Goal: Complete application form: Complete application form

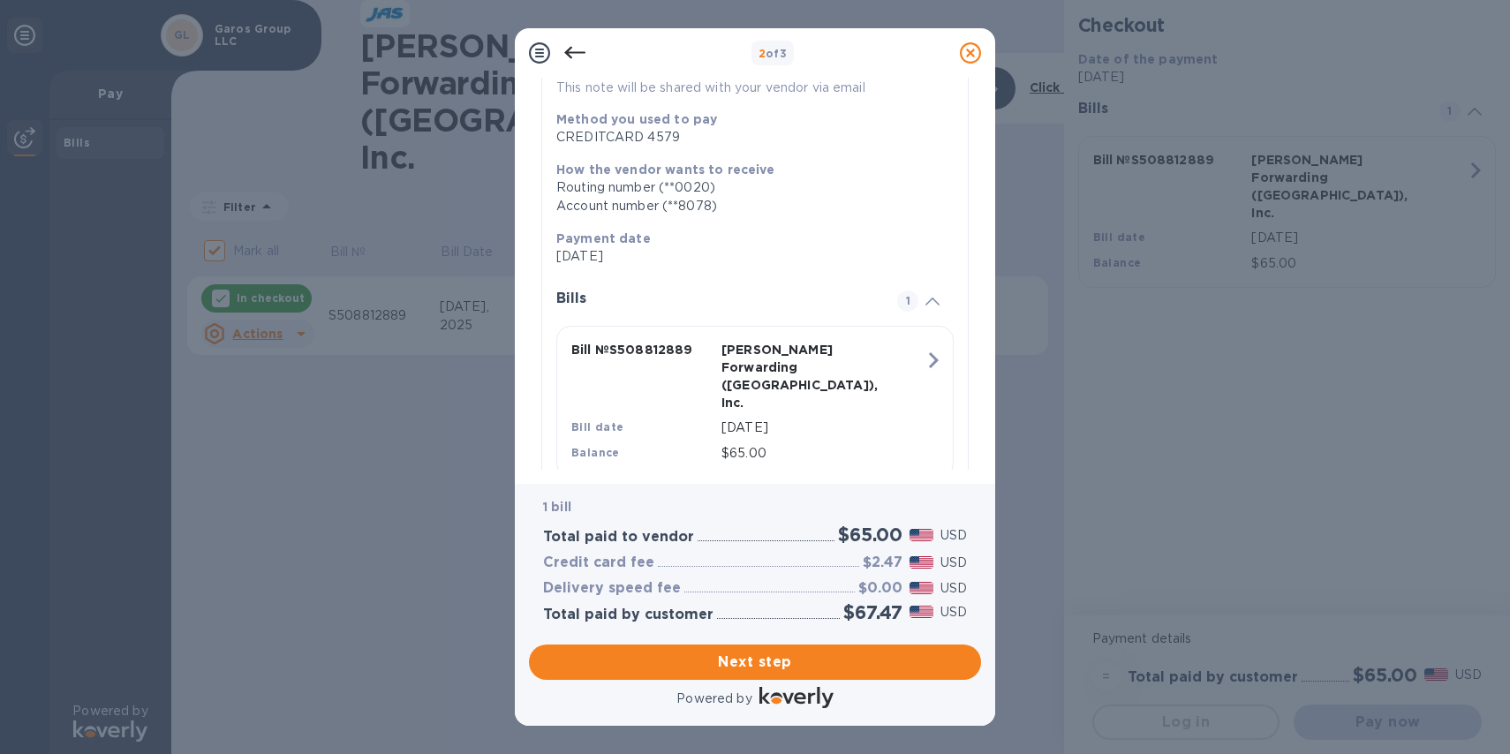
scroll to position [212, 0]
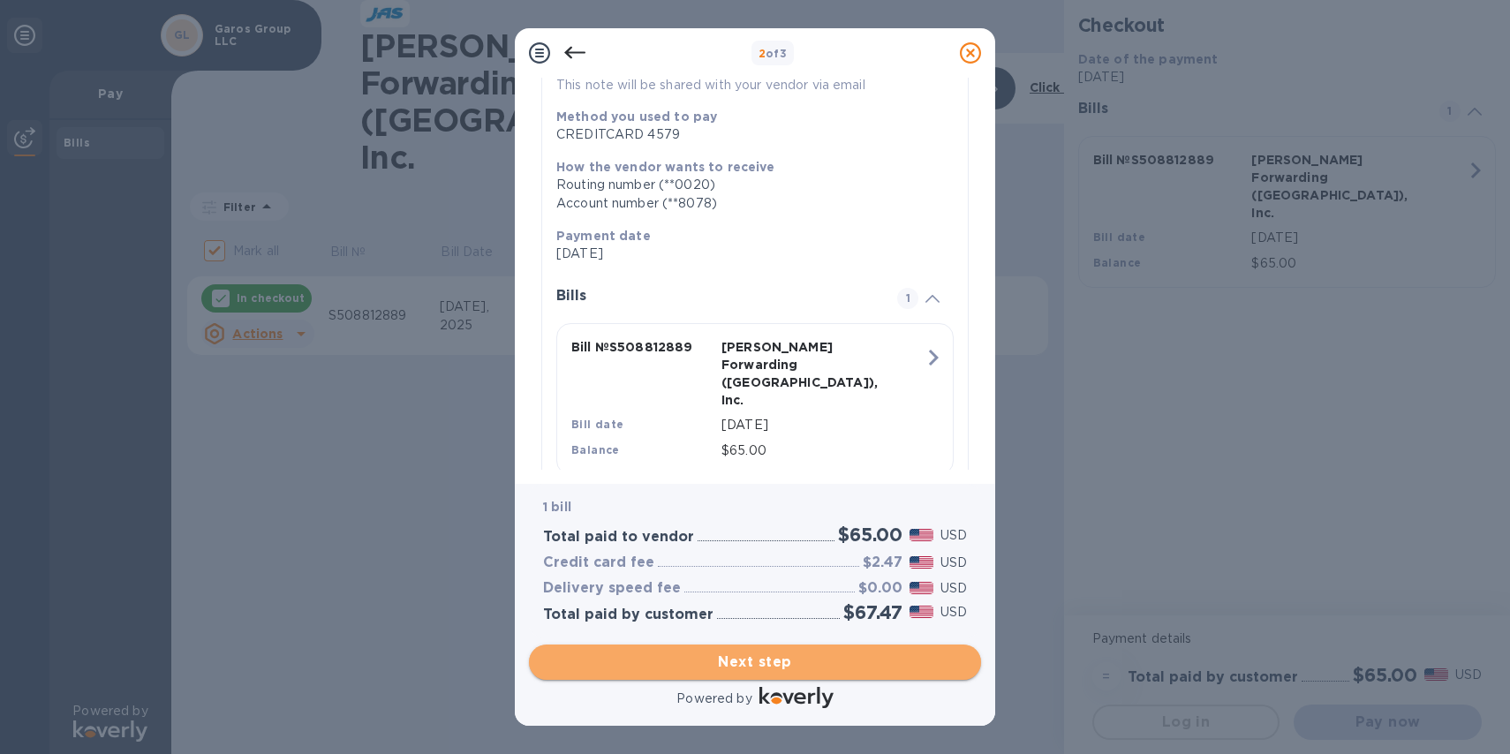
click at [790, 662] on span "Next step" at bounding box center [755, 662] width 424 height 21
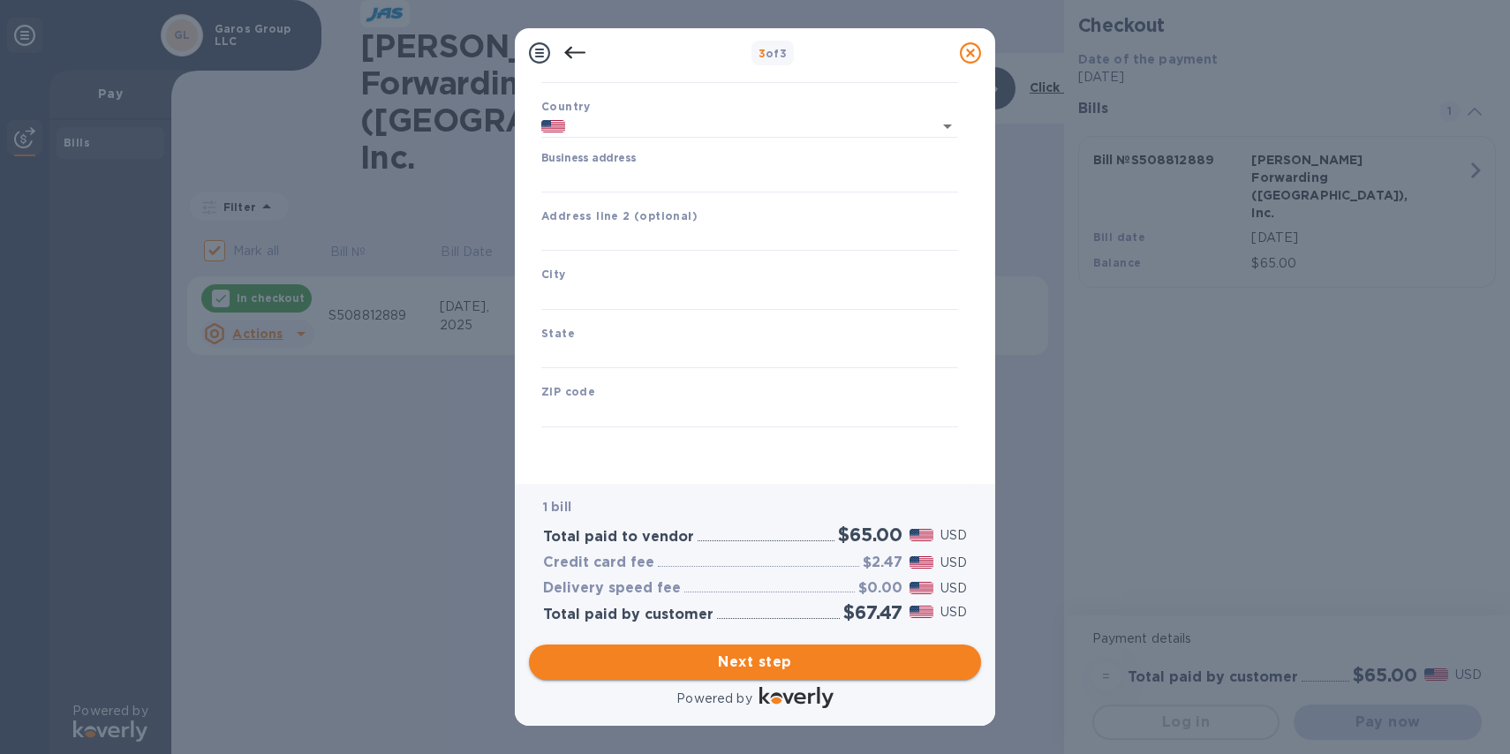
type input "[GEOGRAPHIC_DATA]"
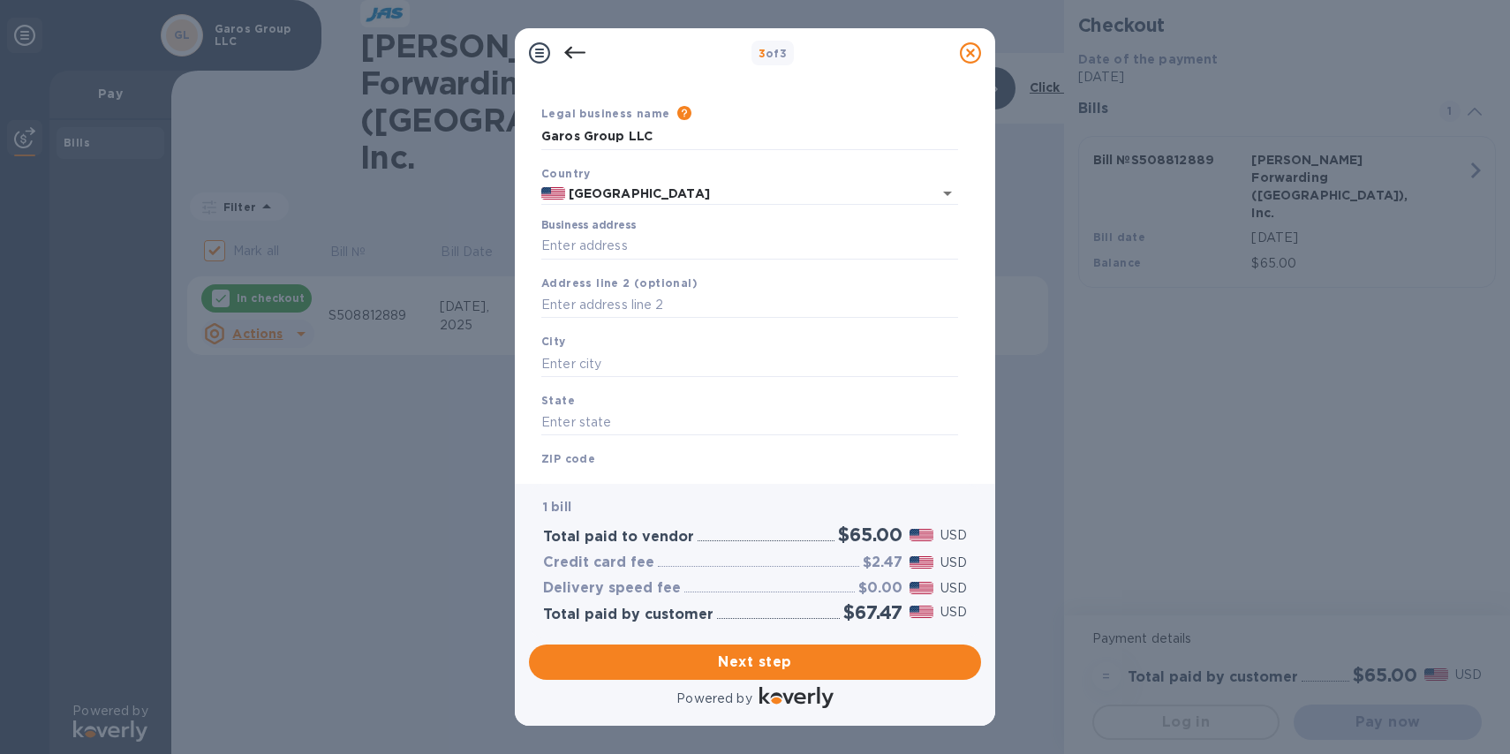
scroll to position [26, 0]
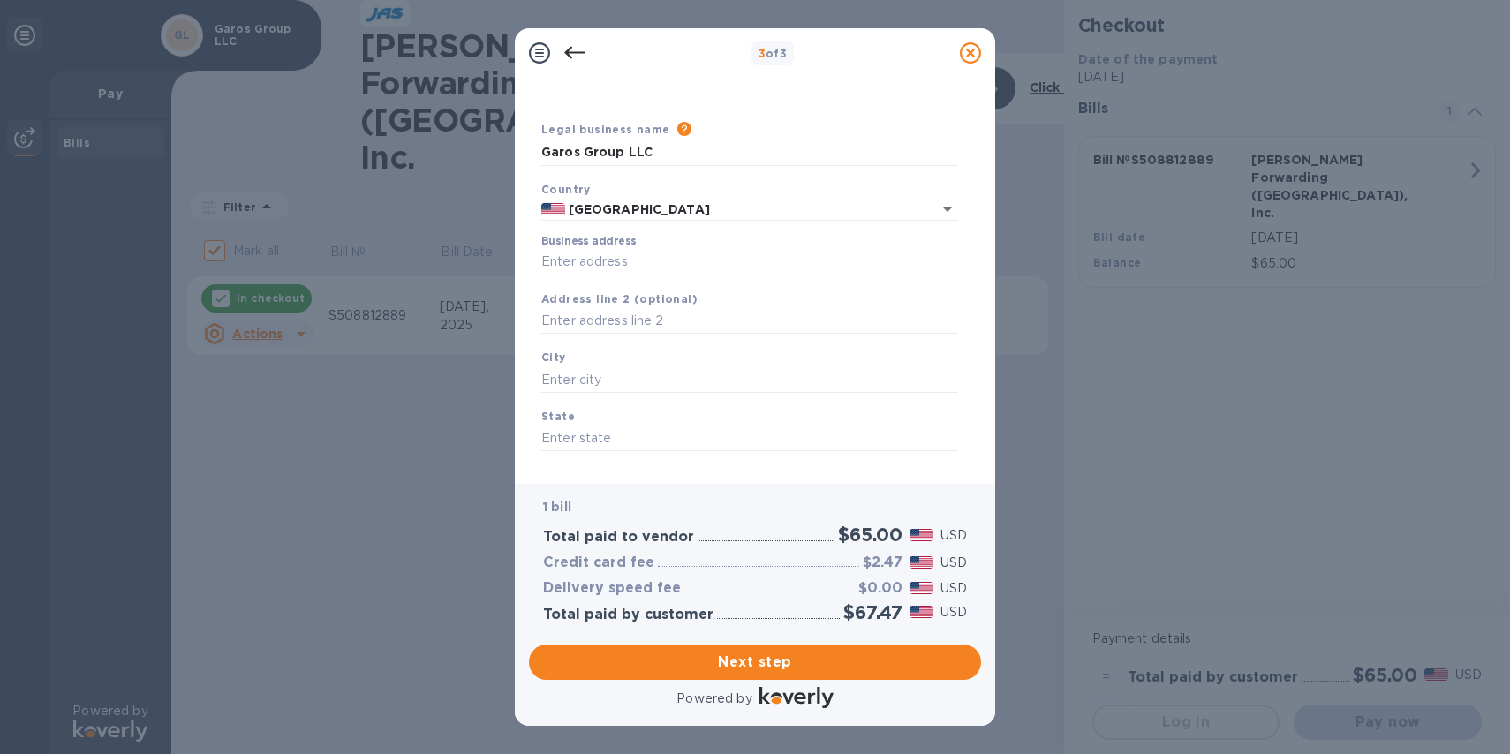
click at [617, 260] on input "Business address" at bounding box center [749, 262] width 417 height 26
type input "[STREET_ADDRESS]"
click at [596, 375] on input "text" at bounding box center [749, 380] width 417 height 26
type input "Weston"
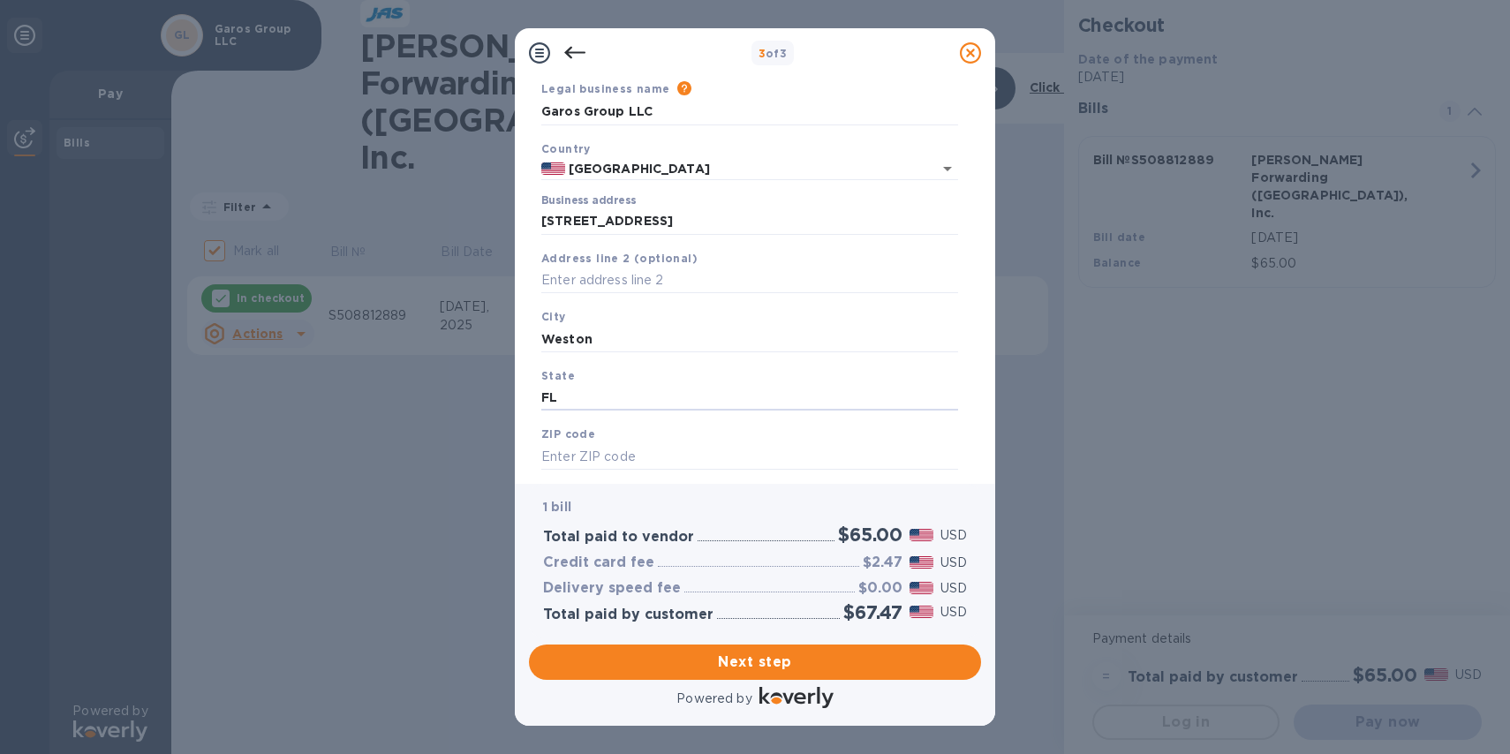
scroll to position [102, 0]
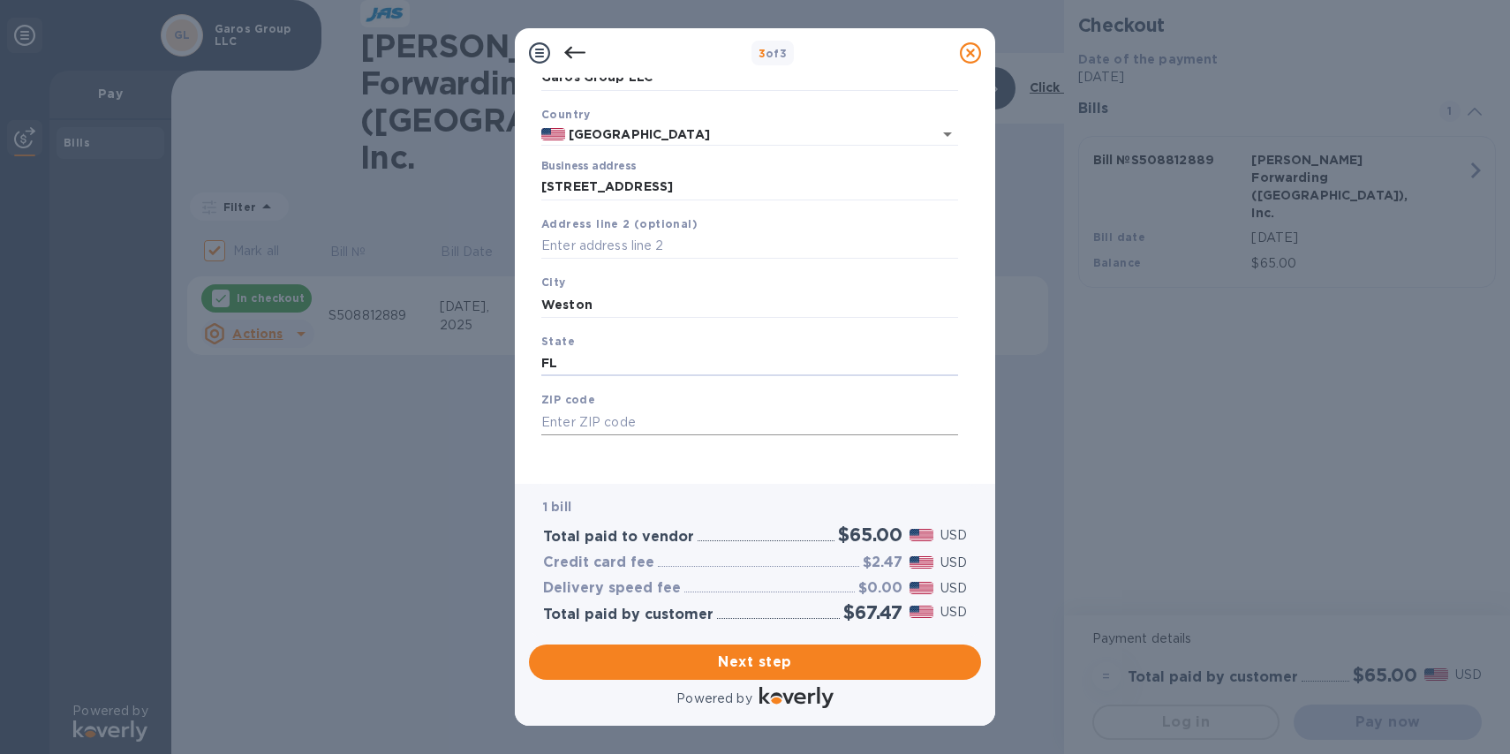
type input "FL"
click at [590, 429] on input "text" at bounding box center [749, 422] width 417 height 26
type input "33326"
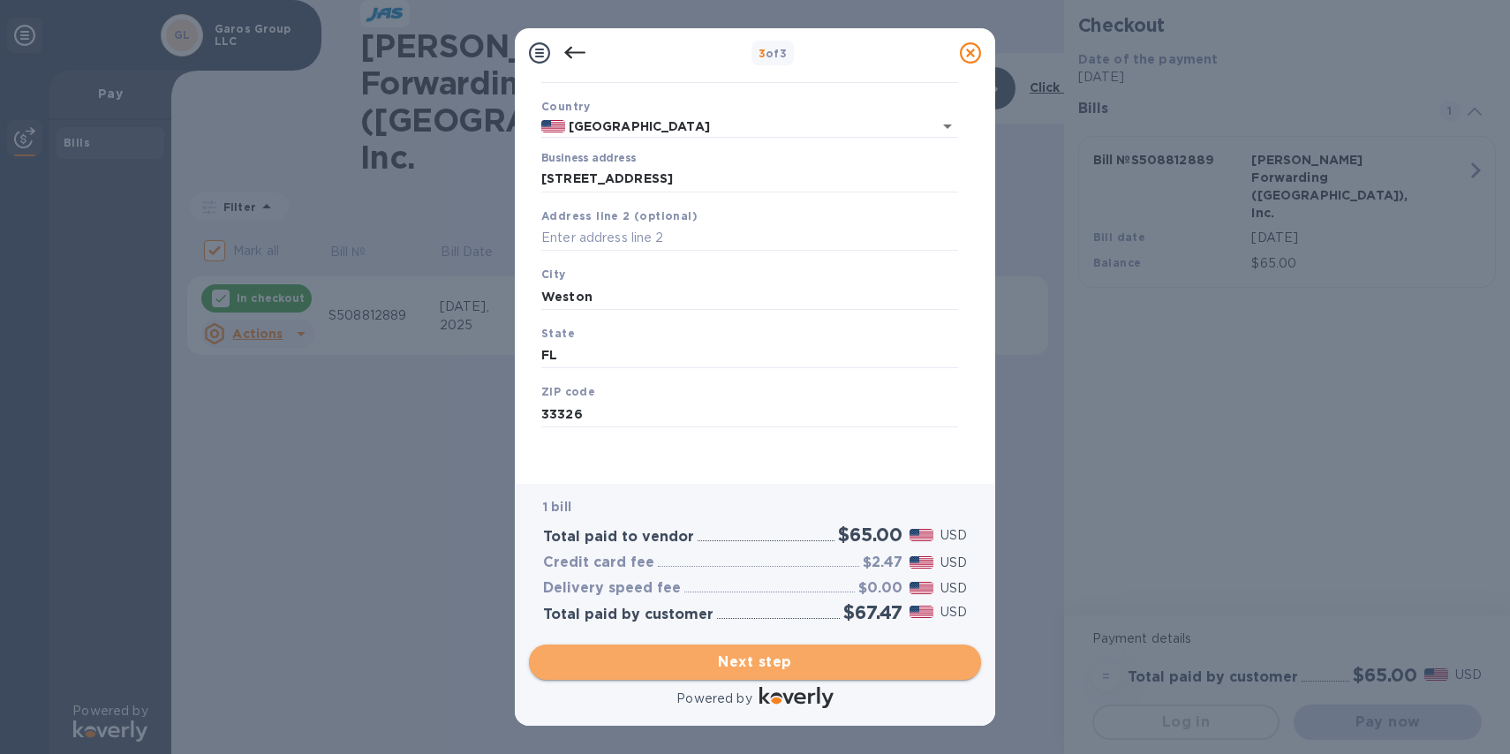
click at [747, 658] on span "Next step" at bounding box center [755, 662] width 424 height 21
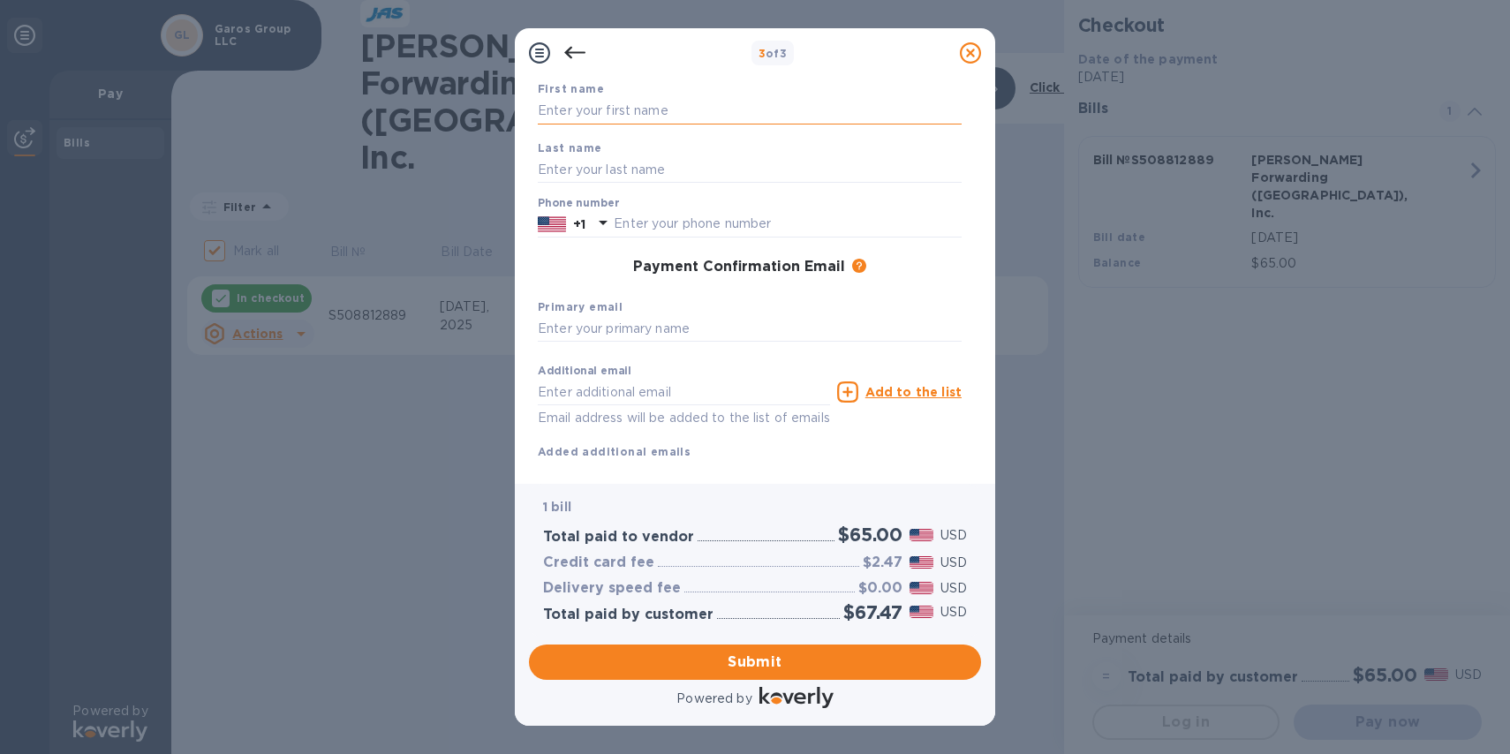
click at [632, 103] on input "text" at bounding box center [750, 111] width 424 height 26
type input "[PERSON_NAME]"
type input "Champagne"
click at [683, 226] on input "text" at bounding box center [788, 224] width 348 height 26
type input "7866840474"
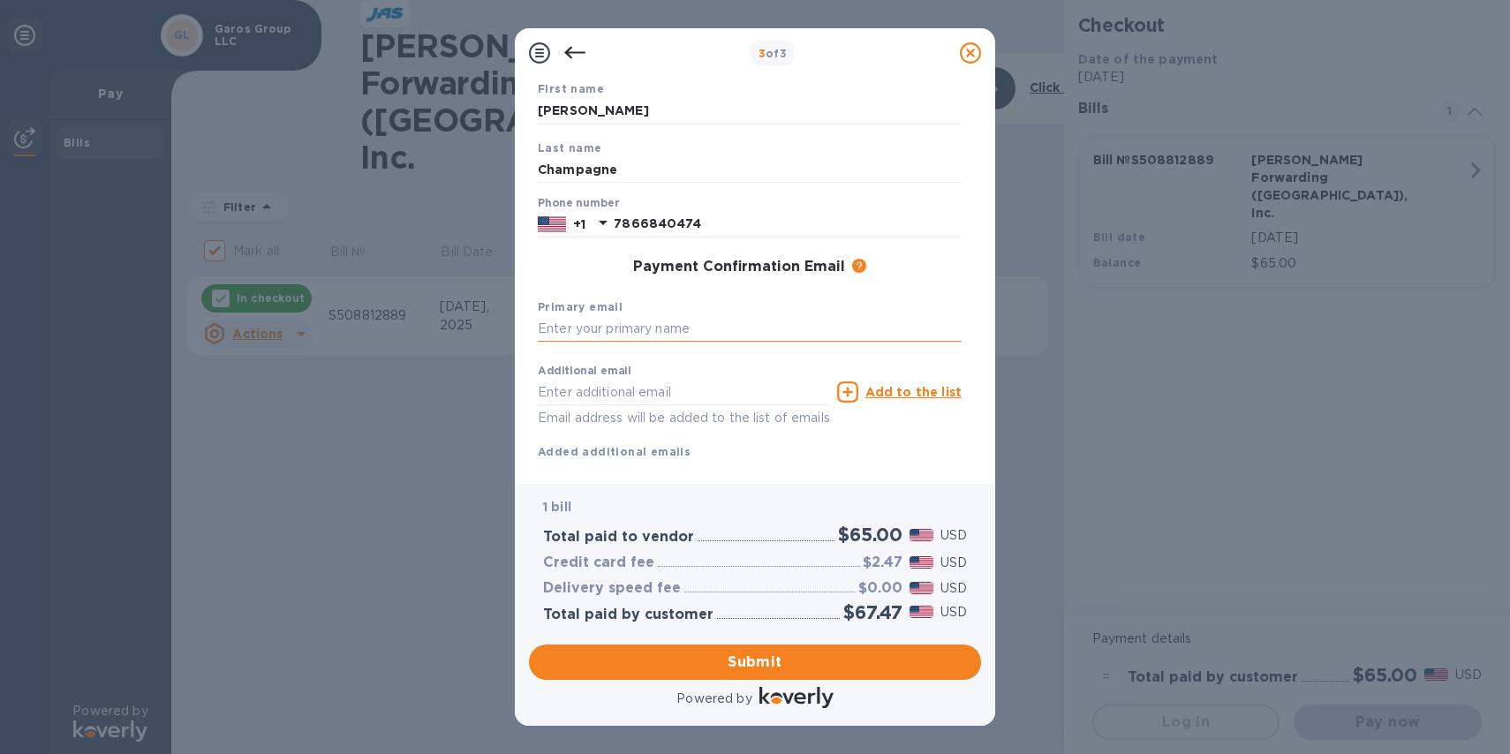
click at [655, 322] on input "text" at bounding box center [750, 329] width 424 height 26
type input "[EMAIL_ADDRESS][DOMAIN_NAME]"
click at [658, 400] on input "text" at bounding box center [684, 392] width 292 height 26
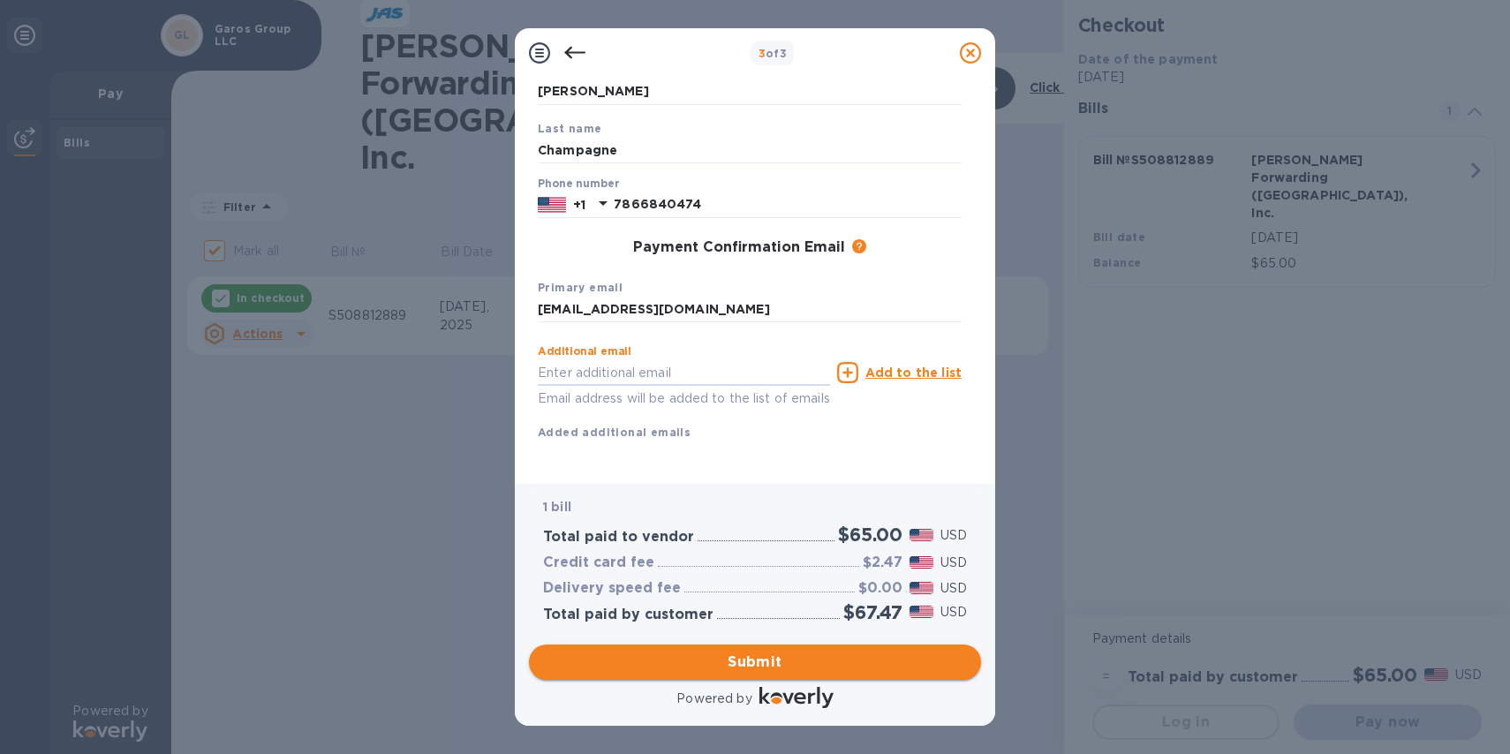
click at [750, 651] on button "Submit" at bounding box center [755, 662] width 452 height 35
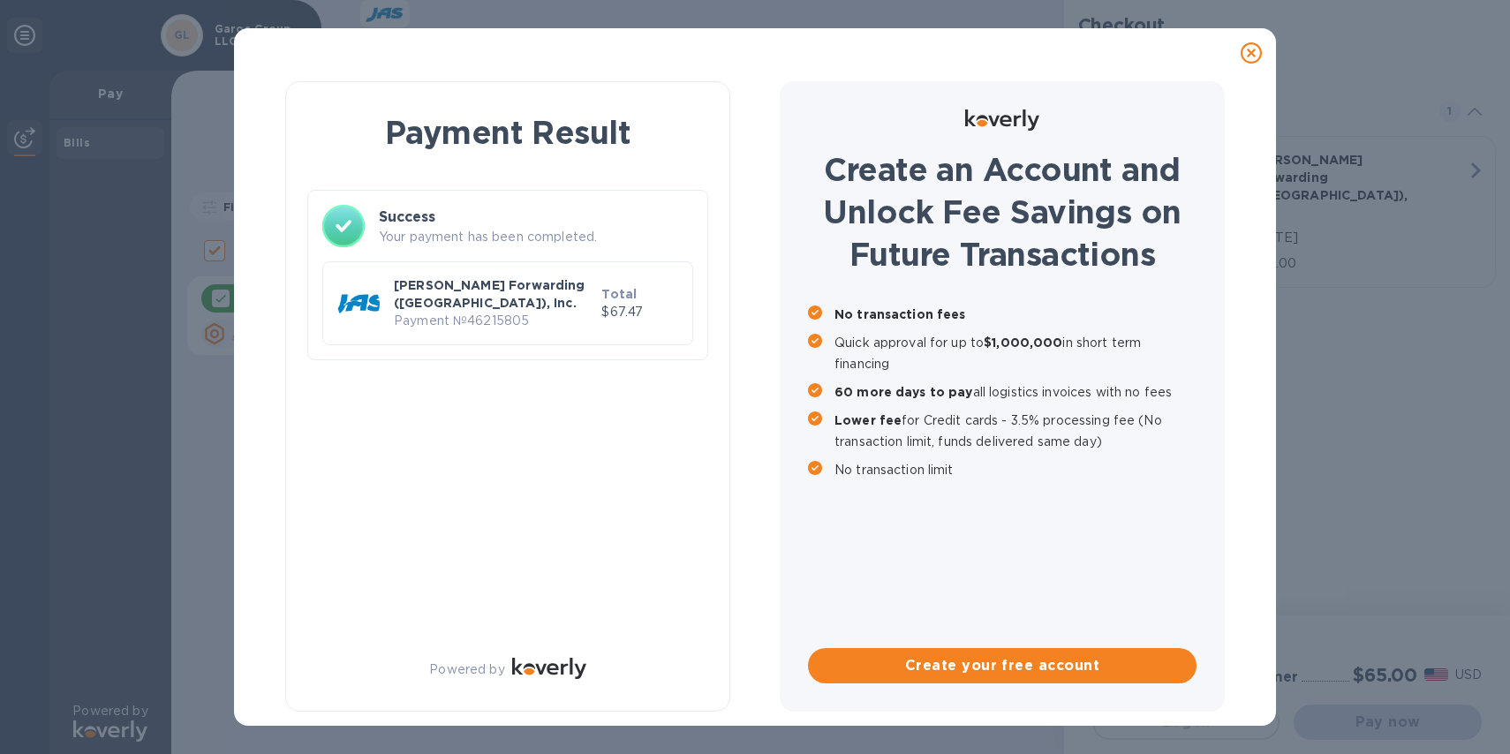
checkbox input "false"
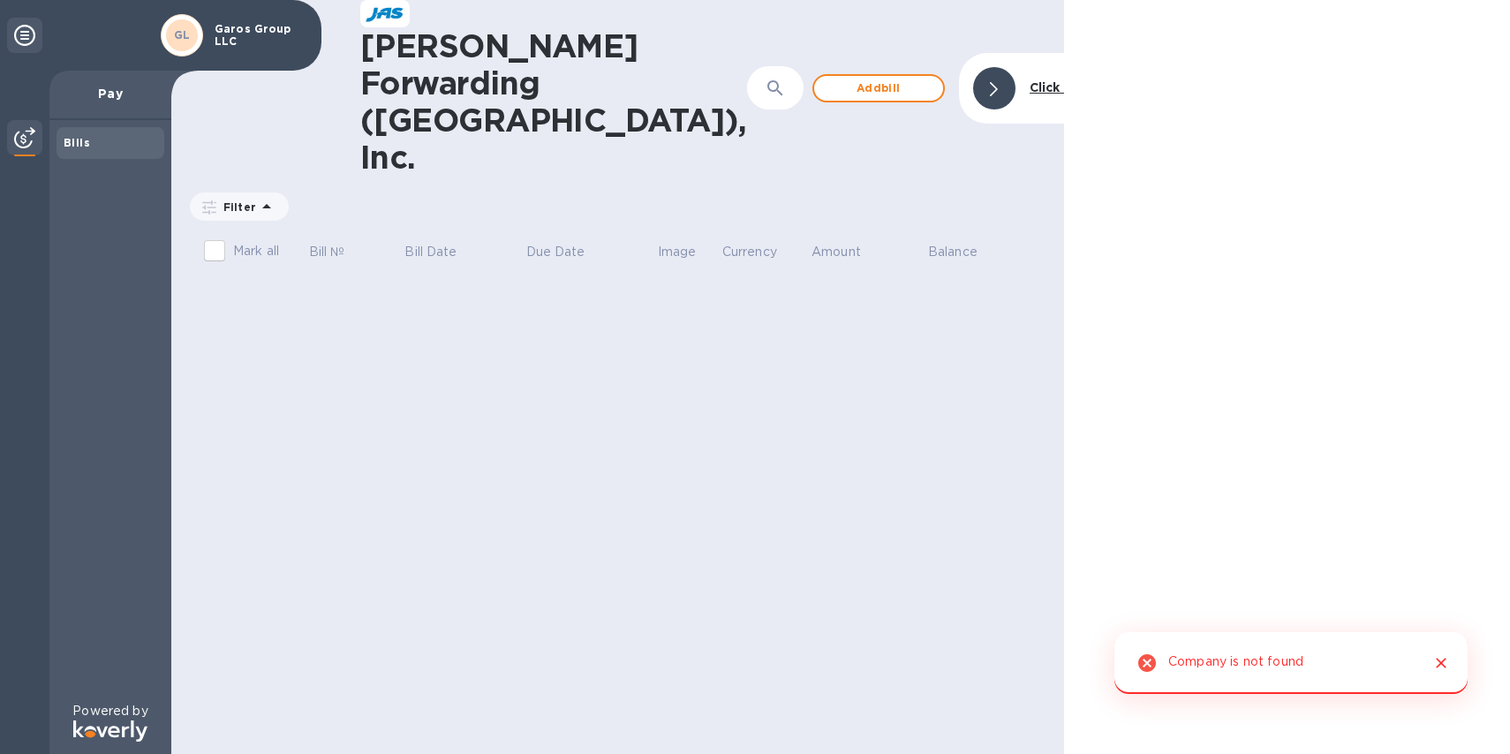
click at [1030, 80] on b "Click to hide" at bounding box center [1071, 87] width 82 height 14
